Goal: Use online tool/utility: Utilize a website feature to perform a specific function

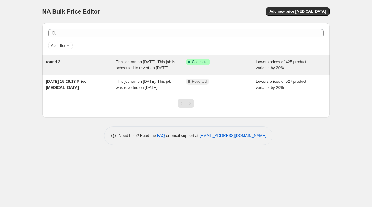
click at [197, 67] on div "Success Complete Complete" at bounding box center [221, 65] width 70 height 12
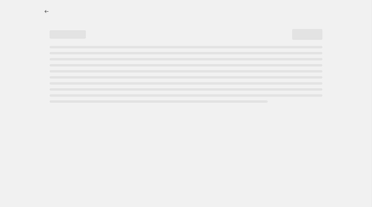
select select "percentage"
select select "title"
select select "contains"
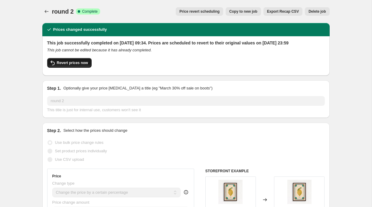
click at [79, 65] on span "Revert prices now" at bounding box center [72, 62] width 31 height 5
checkbox input "false"
